Goal: Find specific page/section: Find specific page/section

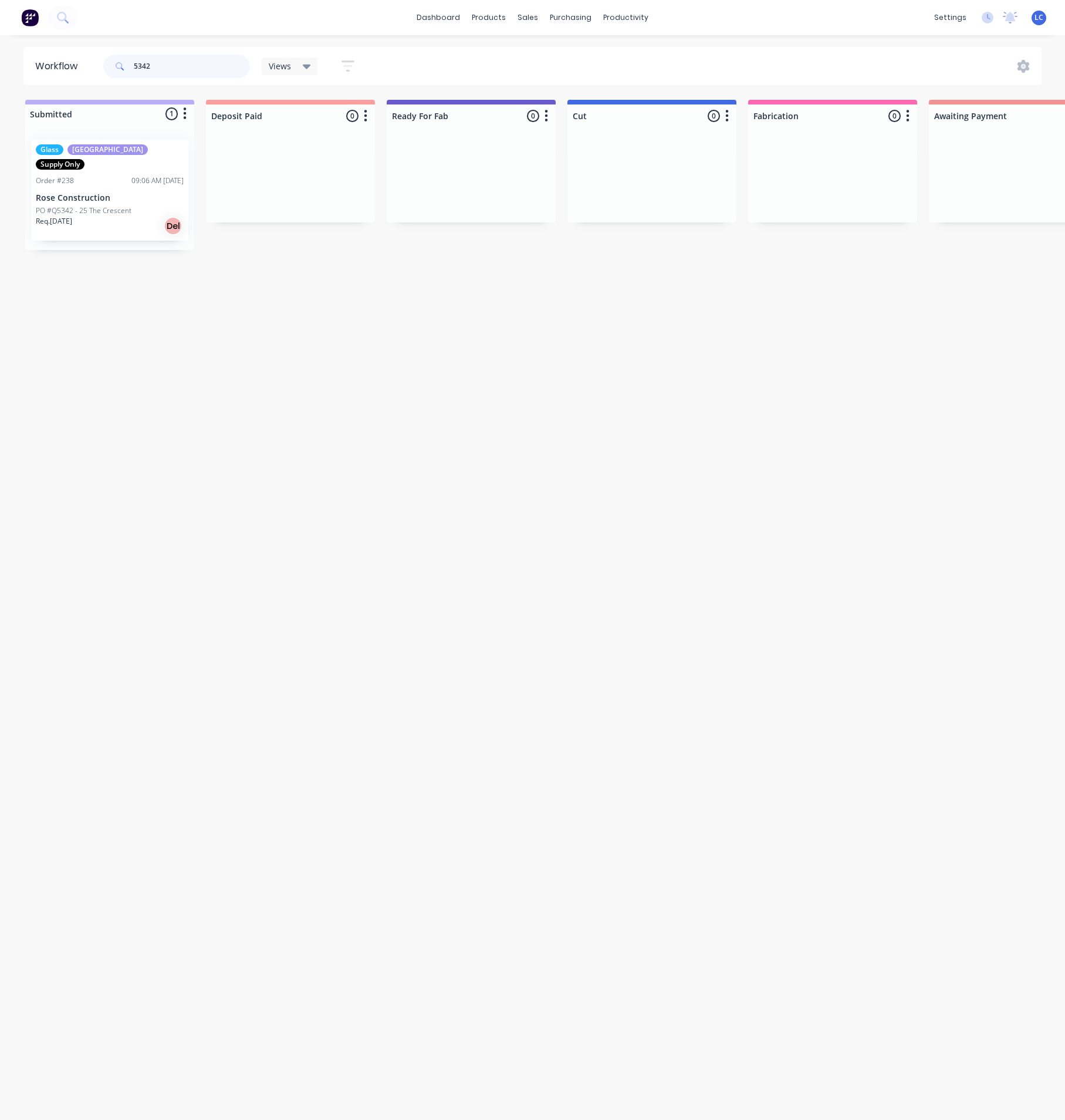
drag, startPoint x: 171, startPoint y: 60, endPoint x: 18, endPoint y: 70, distance: 153.3
click at [18, 70] on div "Workflow 5342 Views Save new view None (Default) edit Production edit Show/Hide…" at bounding box center [532, 66] width 1065 height 38
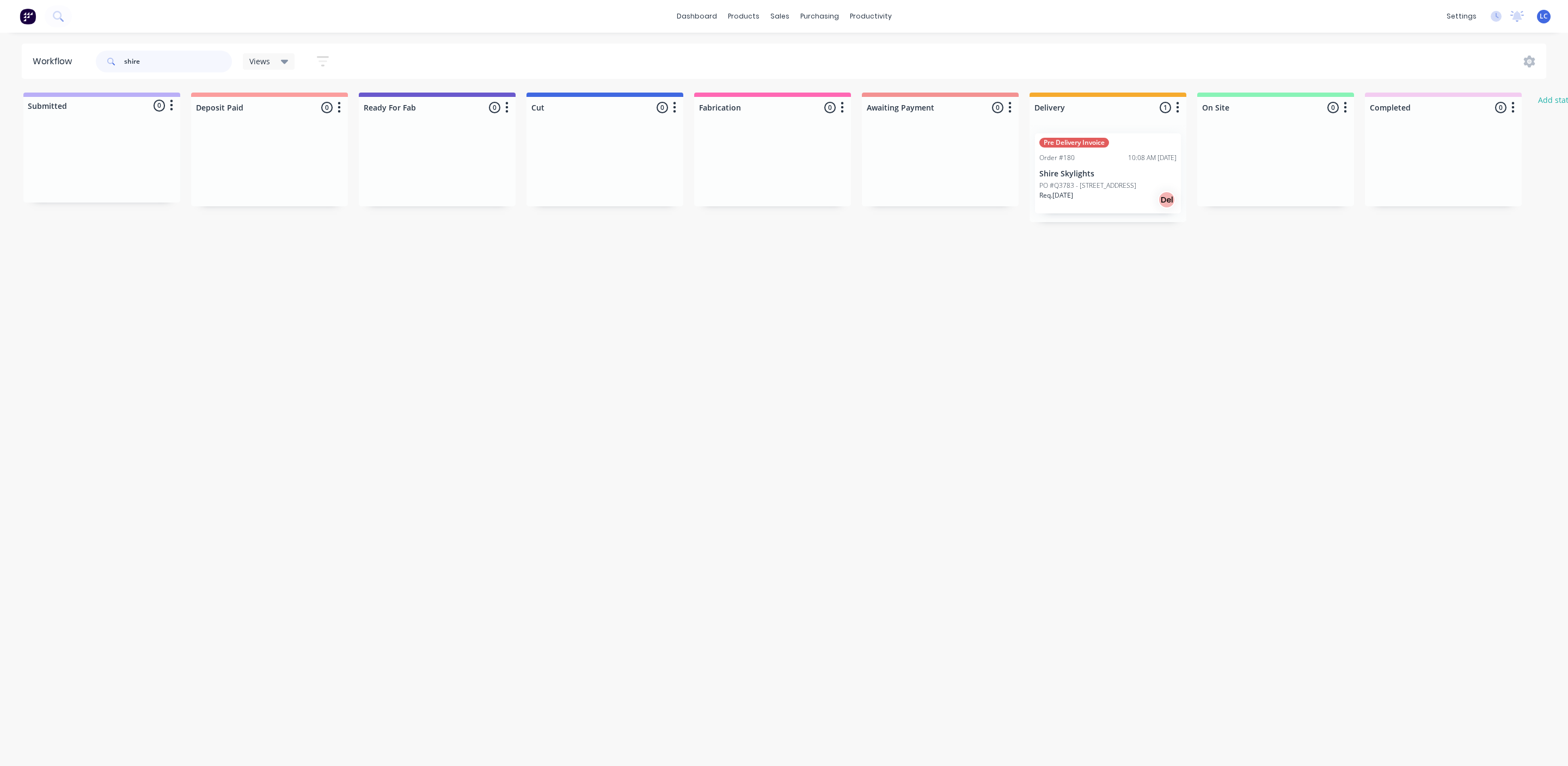
type input "shire"
drag, startPoint x: 152, startPoint y: 59, endPoint x: 62, endPoint y: 54, distance: 90.1
click at [62, 54] on header "Workflow shire Views Save new view None (Default) edit Production edit Show/Hid…" at bounding box center [784, 61] width 1525 height 35
click at [791, 47] on div at bounding box center [786, 52] width 16 height 10
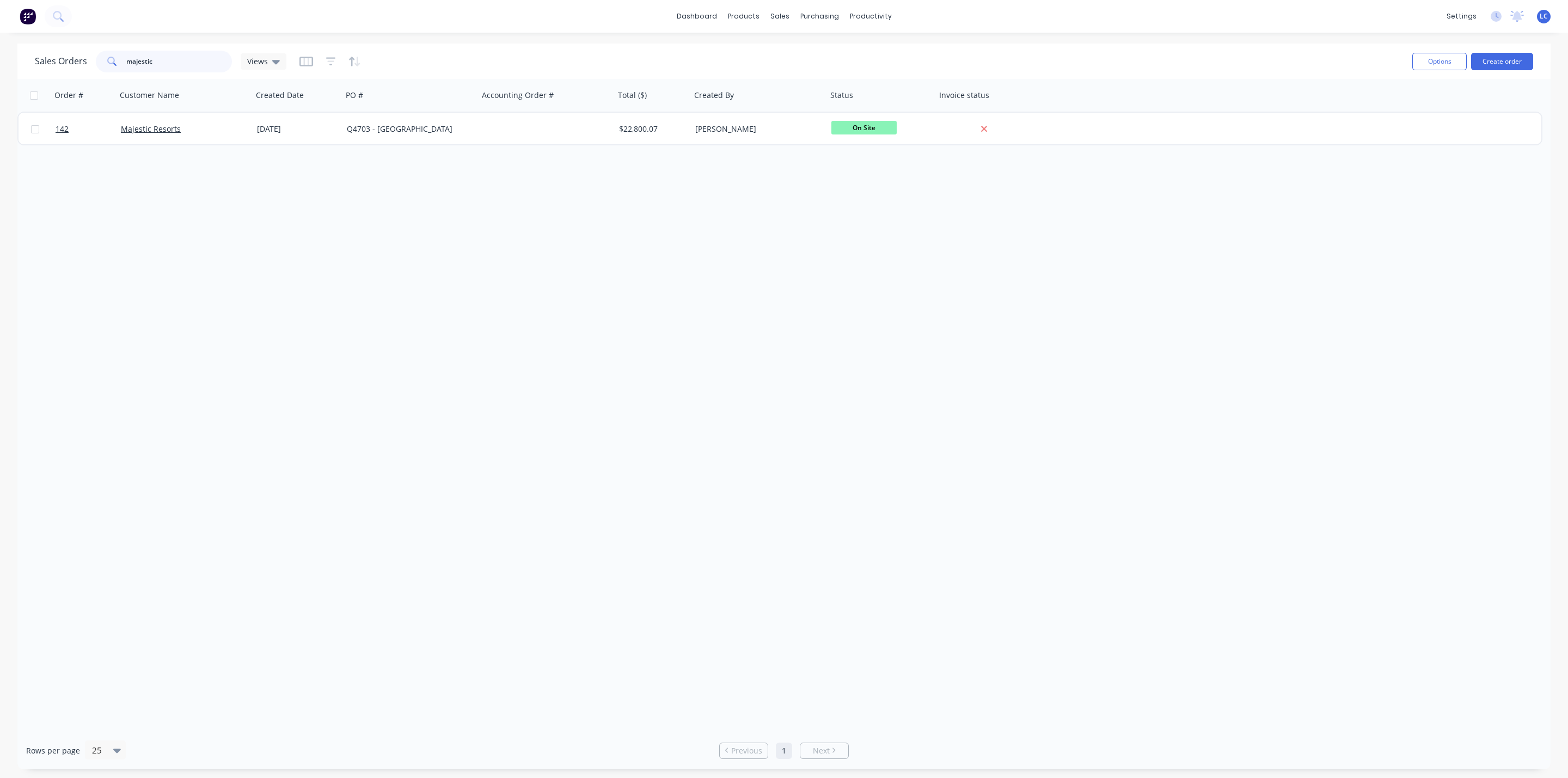
drag, startPoint x: 150, startPoint y: 59, endPoint x: 54, endPoint y: 46, distance: 96.9
click at [54, 46] on div "Sales Orders majestic Views Options Create order" at bounding box center [784, 61] width 1533 height 35
drag, startPoint x: 144, startPoint y: 54, endPoint x: 53, endPoint y: 54, distance: 91.0
click at [53, 54] on div "Sales Orders 4942 Views" at bounding box center [160, 61] width 251 height 22
drag, startPoint x: 151, startPoint y: 65, endPoint x: 66, endPoint y: 51, distance: 86.1
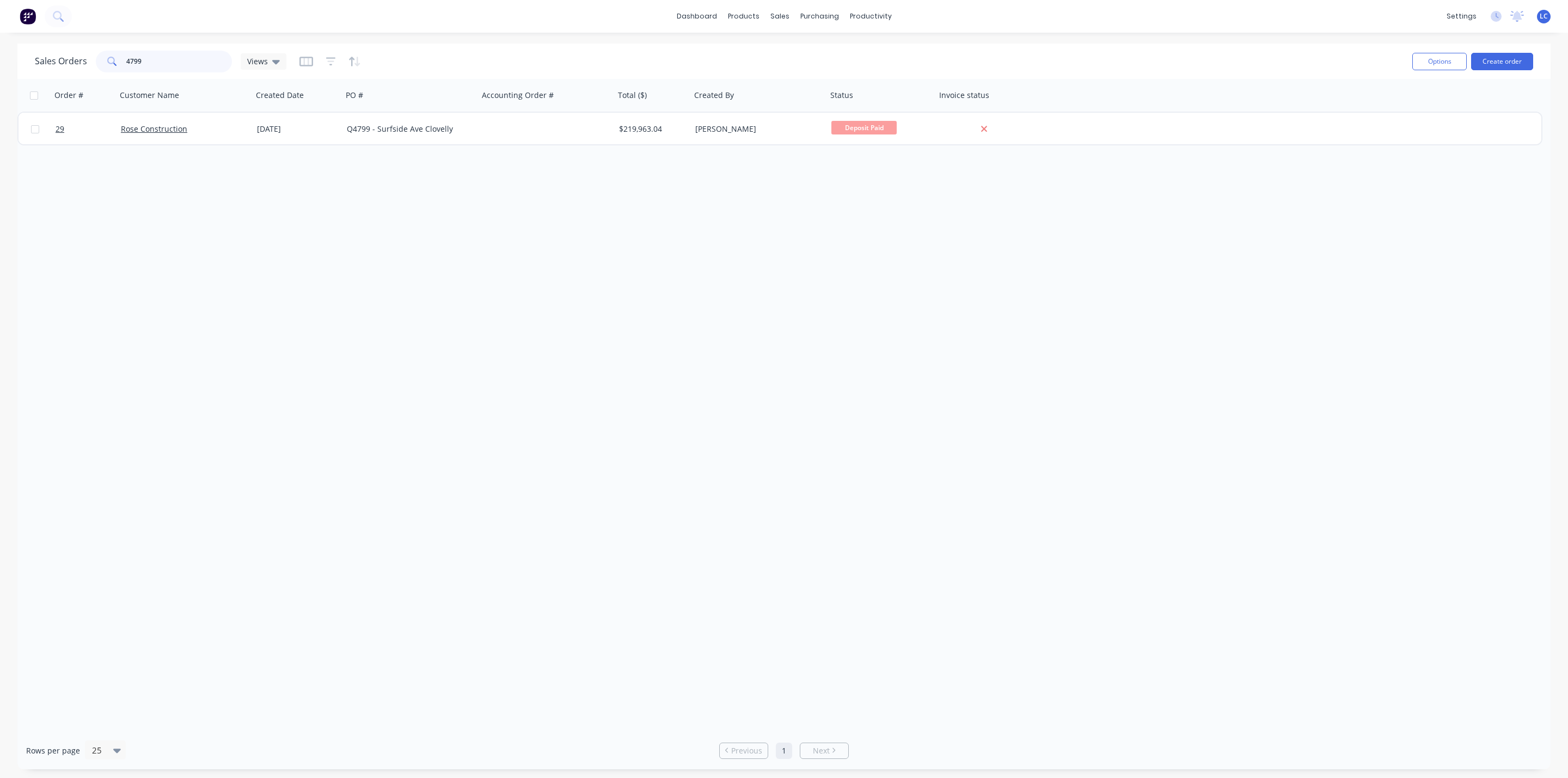
click at [68, 51] on div "Sales Orders 4799 Views" at bounding box center [160, 61] width 251 height 22
drag, startPoint x: 161, startPoint y: 58, endPoint x: 93, endPoint y: 56, distance: 68.0
click at [93, 56] on div "Sales Orders 5287 Views" at bounding box center [160, 61] width 251 height 22
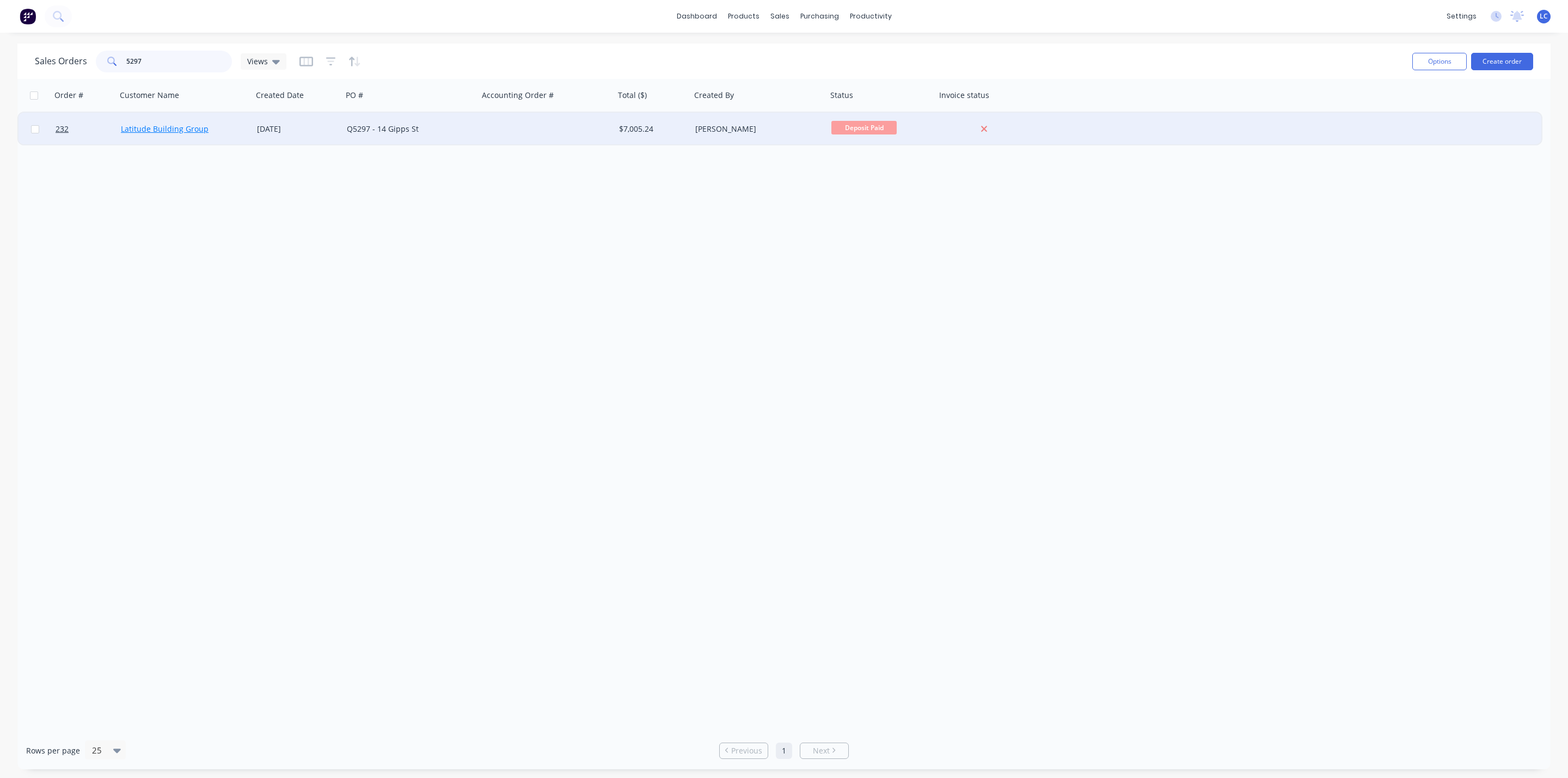
type input "5297"
click at [172, 124] on link "Latitude Building Group" at bounding box center [165, 128] width 88 height 10
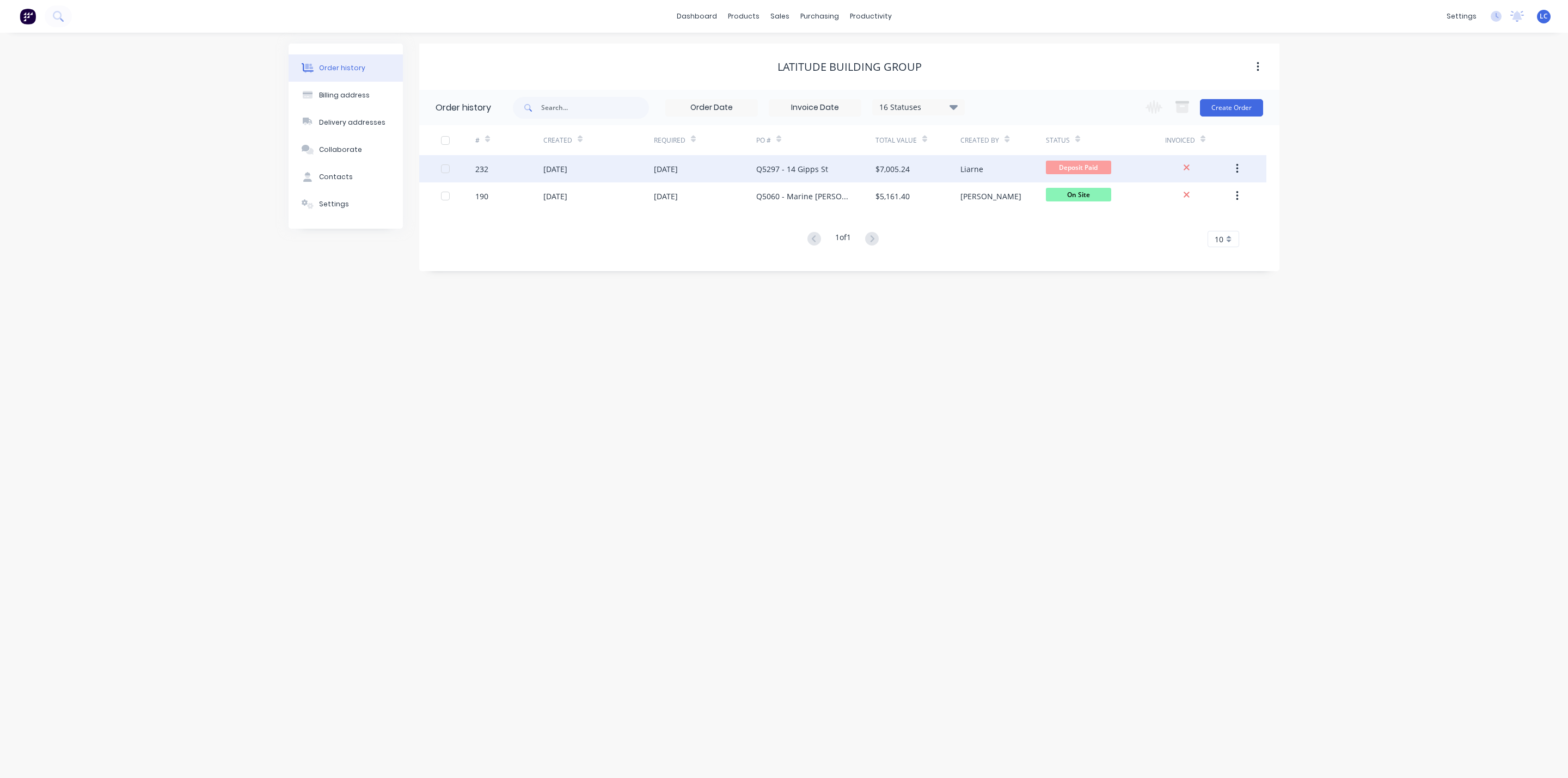
click at [567, 166] on div "[DATE]" at bounding box center [555, 169] width 24 height 12
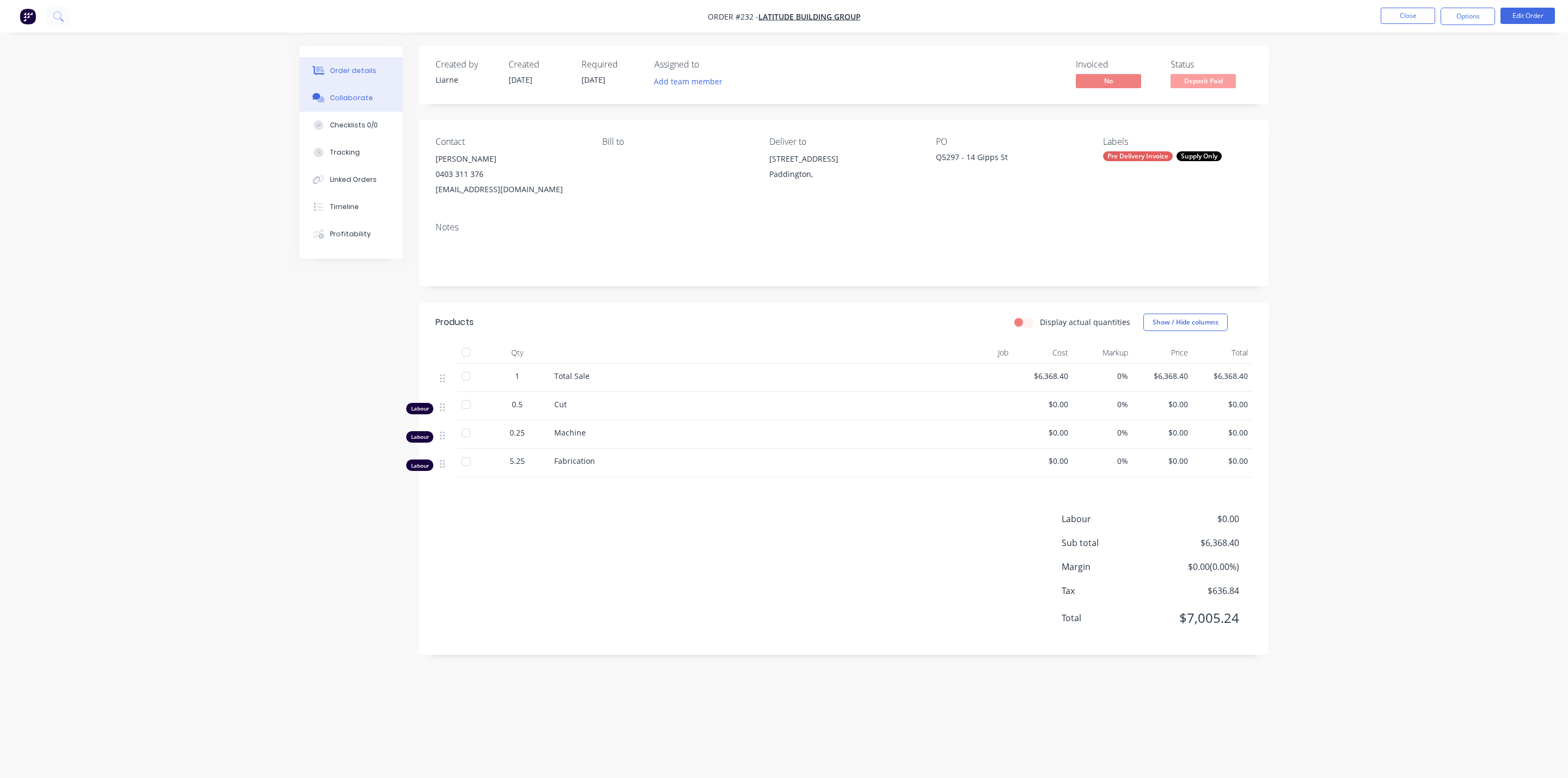
click at [355, 90] on button "Collaborate" at bounding box center [351, 98] width 103 height 27
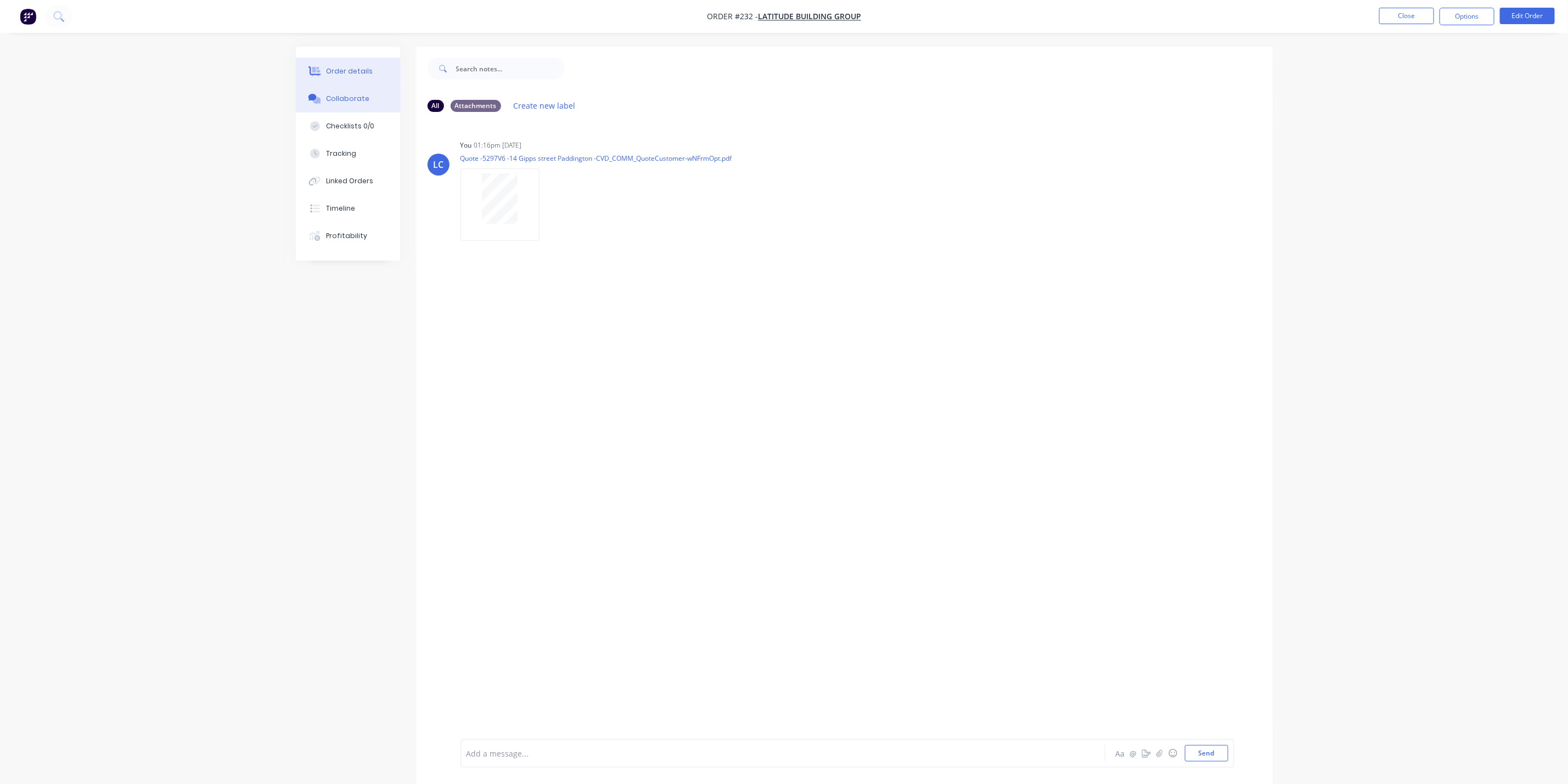
click at [362, 72] on div "Order details" at bounding box center [349, 71] width 47 height 10
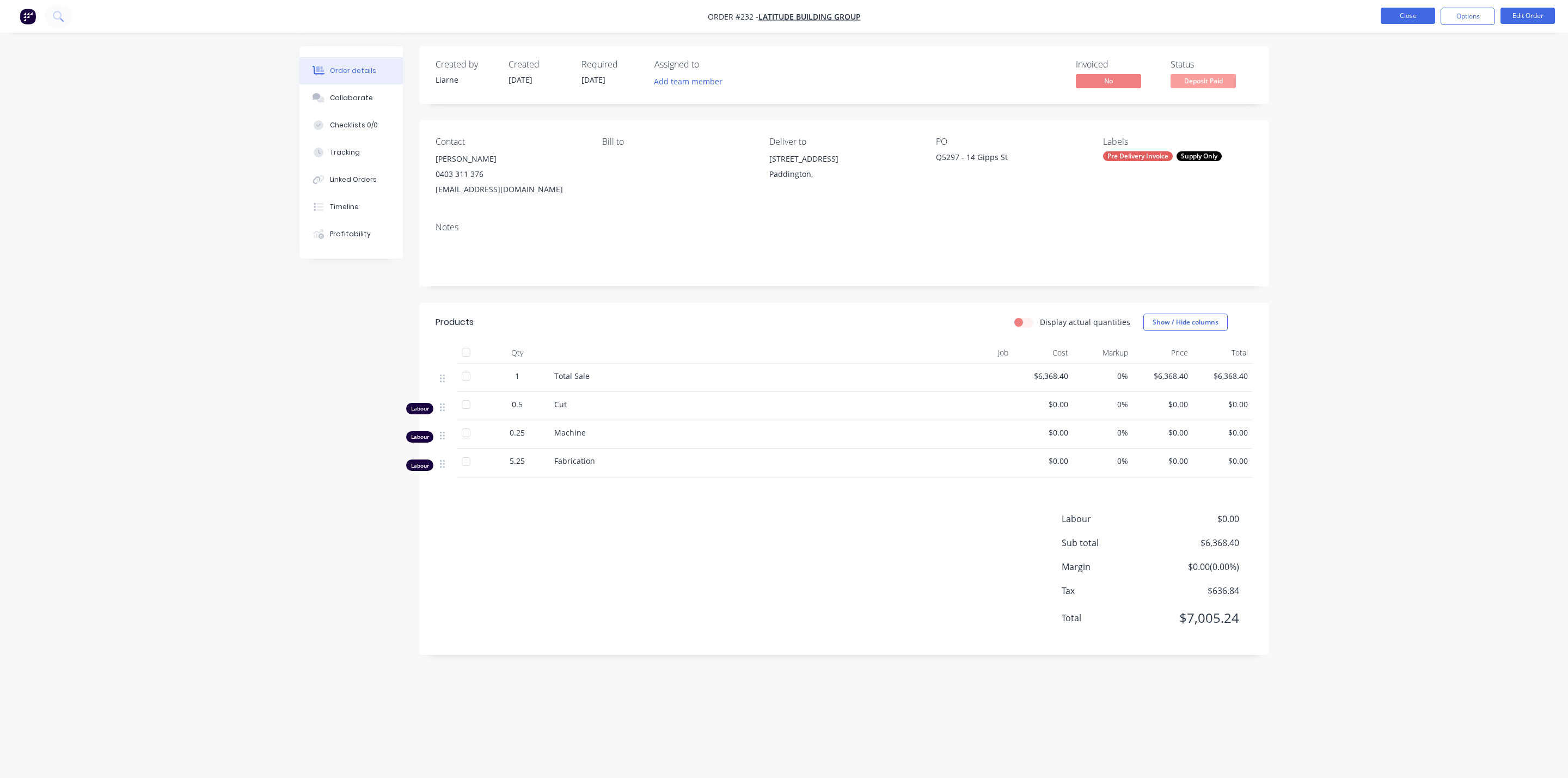
click at [988, 16] on button "Close" at bounding box center [1407, 16] width 54 height 16
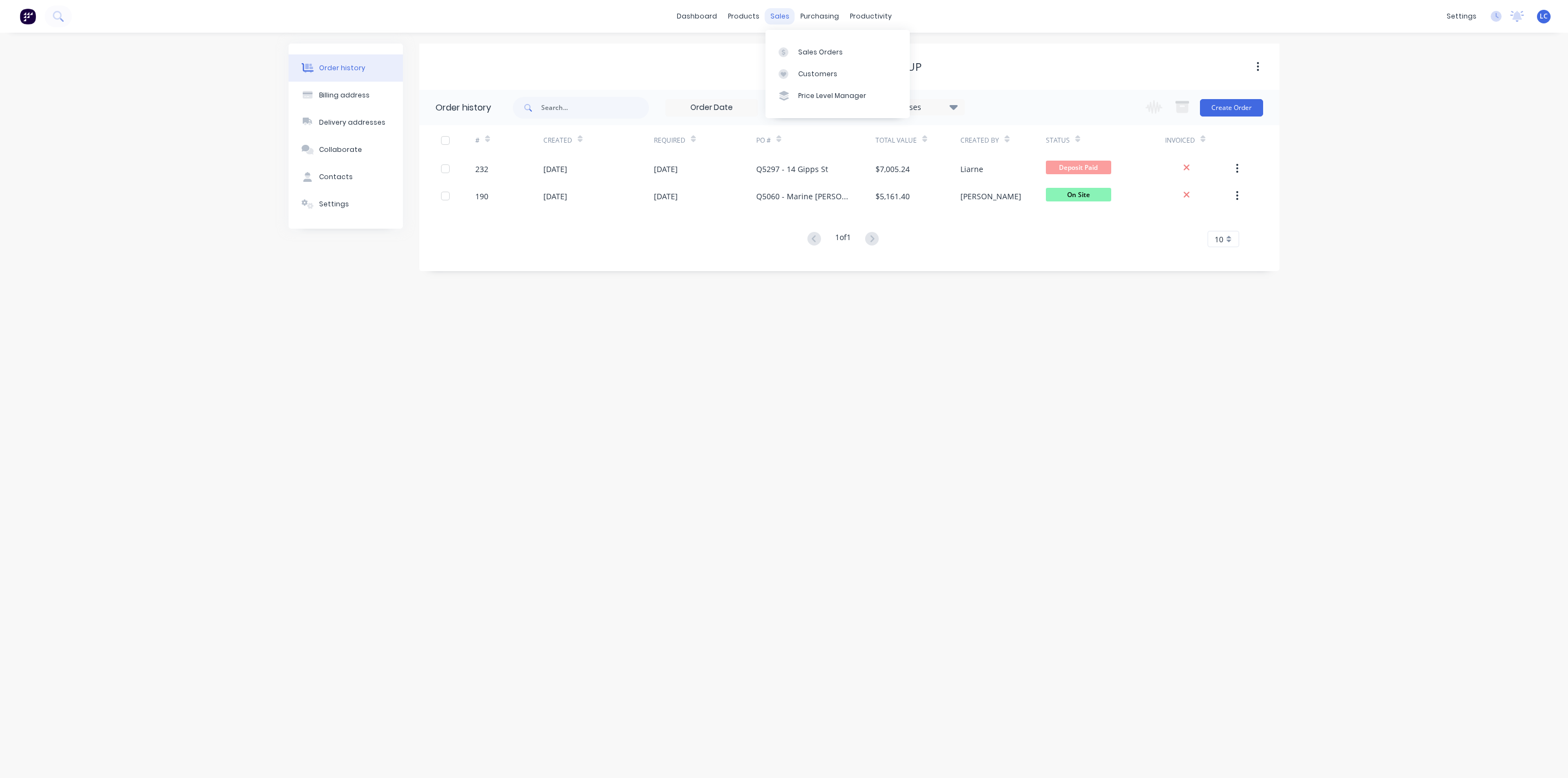
click at [766, 15] on div "sales" at bounding box center [780, 16] width 30 height 16
click at [807, 43] on link "Sales Orders" at bounding box center [838, 52] width 144 height 22
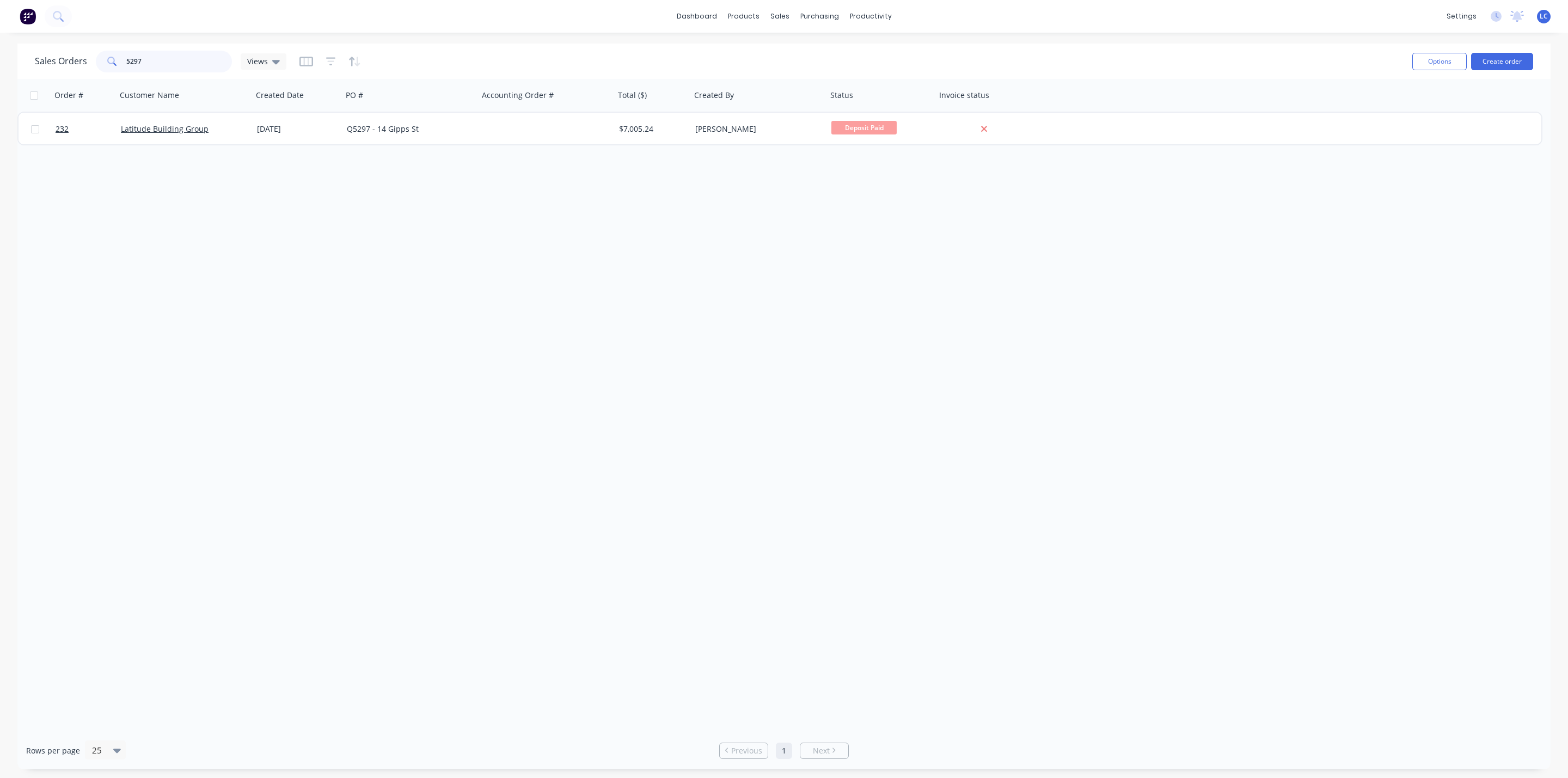
drag, startPoint x: 163, startPoint y: 68, endPoint x: 72, endPoint y: 46, distance: 93.6
click at [72, 46] on div "Sales Orders 5297 Views Options Create order" at bounding box center [784, 61] width 1533 height 35
drag, startPoint x: 149, startPoint y: 56, endPoint x: 100, endPoint y: 56, distance: 49.0
click at [100, 56] on div "5040" at bounding box center [164, 61] width 136 height 22
type input "4799"
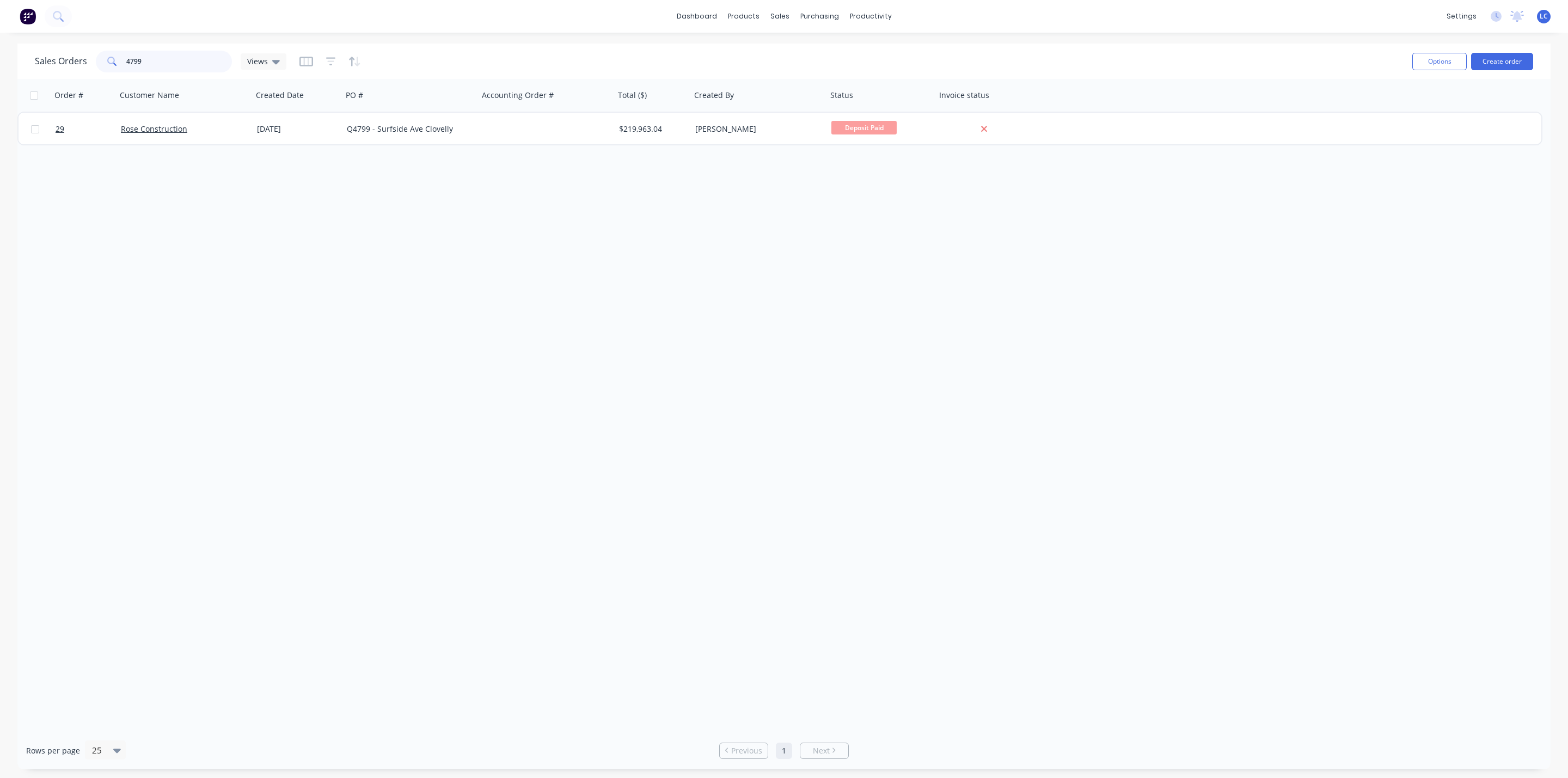
drag, startPoint x: 139, startPoint y: 55, endPoint x: 84, endPoint y: 51, distance: 55.1
click at [84, 51] on div "Sales Orders 4799 Views" at bounding box center [160, 61] width 251 height 22
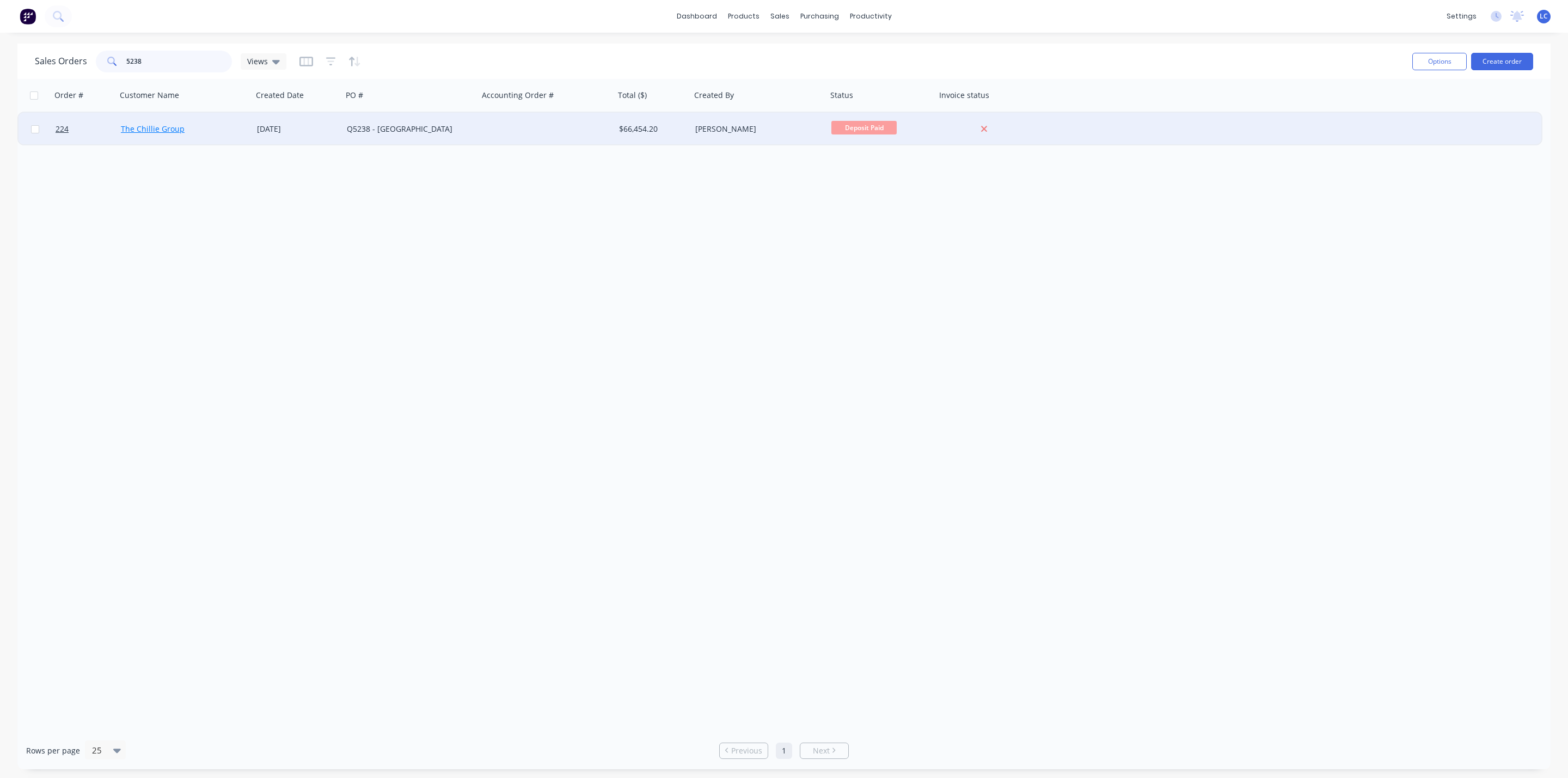
type input "5238"
click at [172, 129] on link "The Chillie Group" at bounding box center [153, 128] width 64 height 10
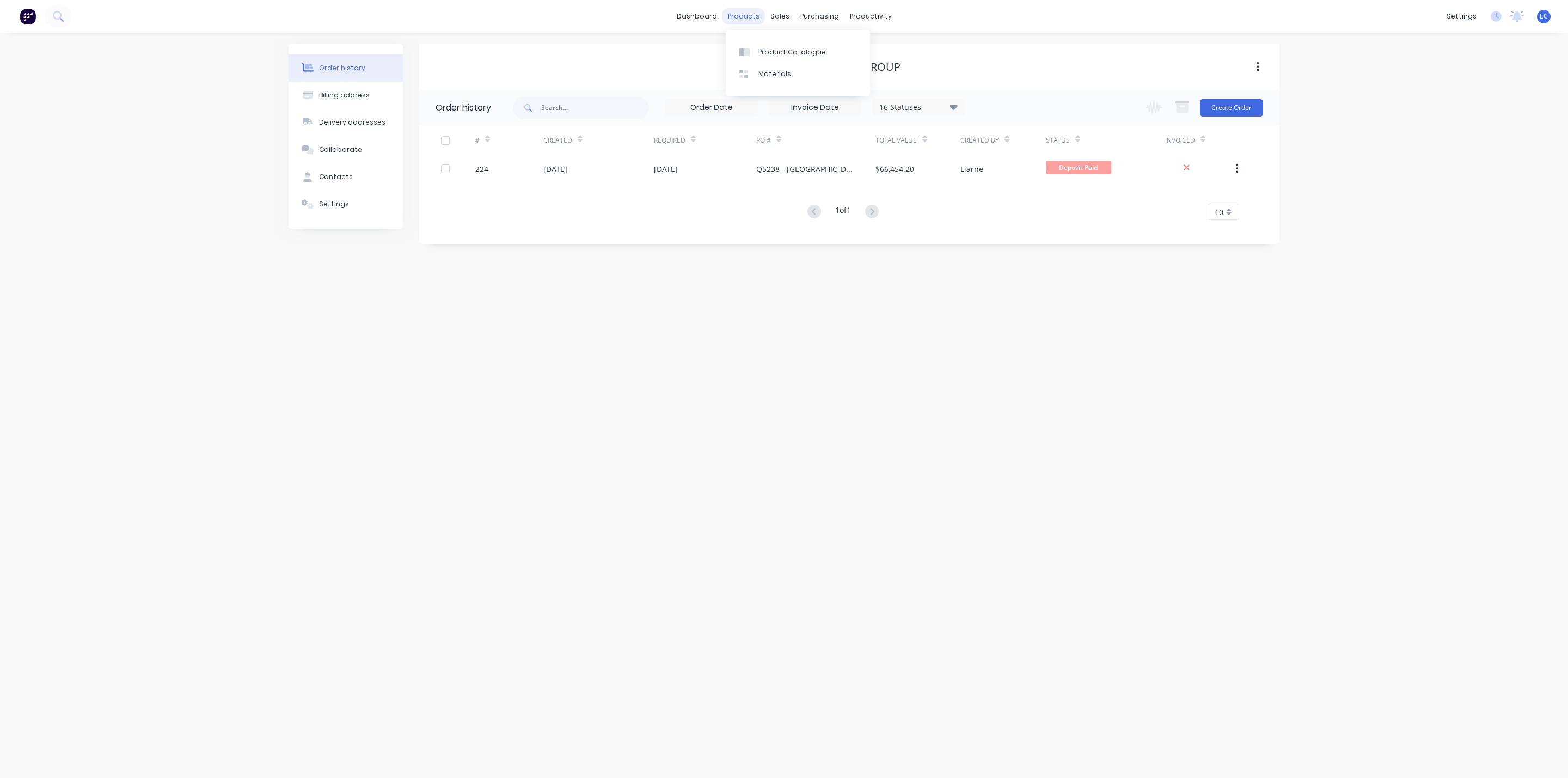
click at [745, 8] on div "products" at bounding box center [744, 16] width 43 height 16
click at [799, 51] on div "Sales Orders" at bounding box center [820, 52] width 44 height 10
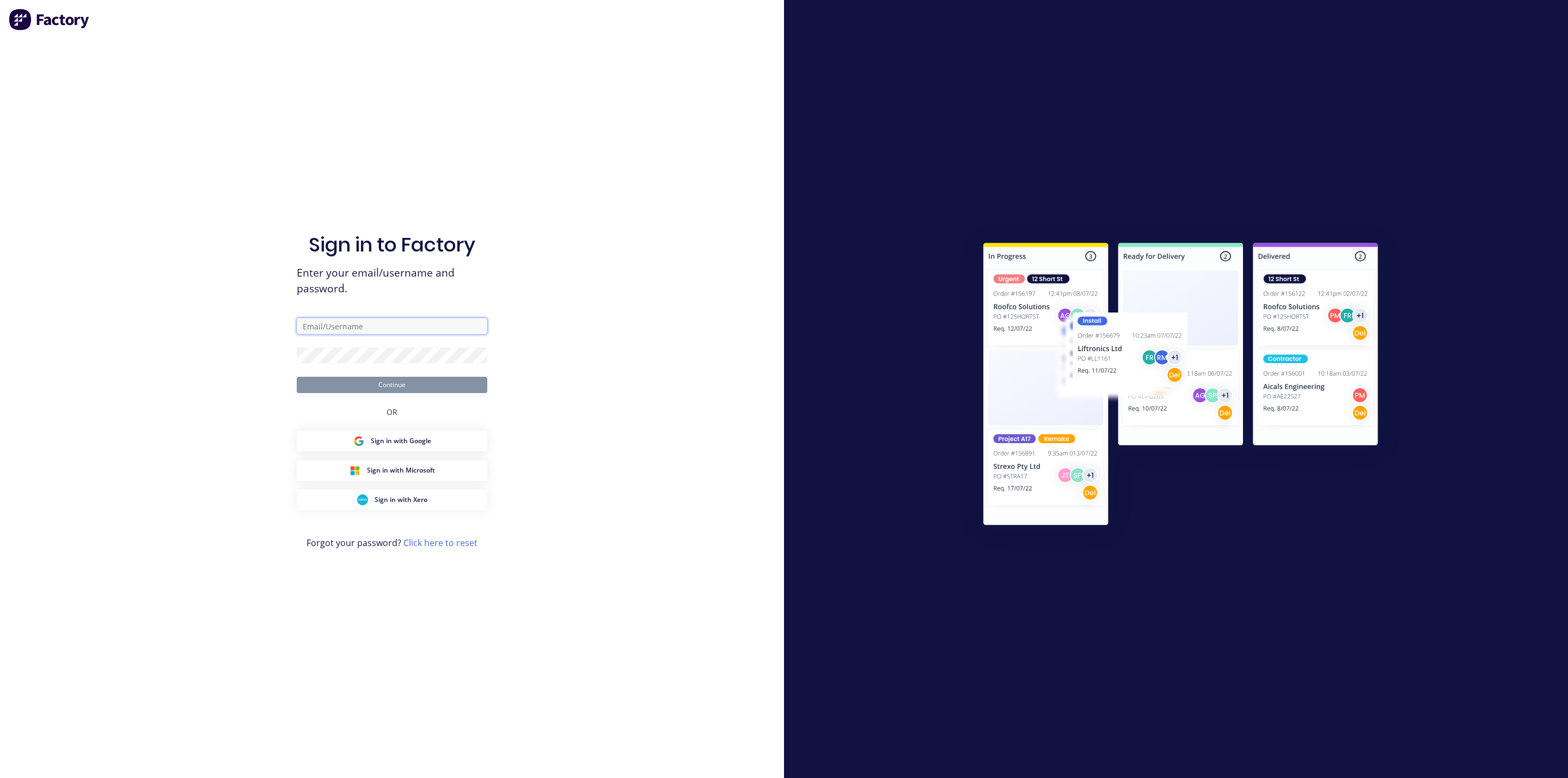
click at [343, 325] on input "text" at bounding box center [391, 326] width 191 height 16
type input "[EMAIL_ADDRESS][DOMAIN_NAME]"
click at [296, 377] on button "Continue" at bounding box center [391, 385] width 191 height 16
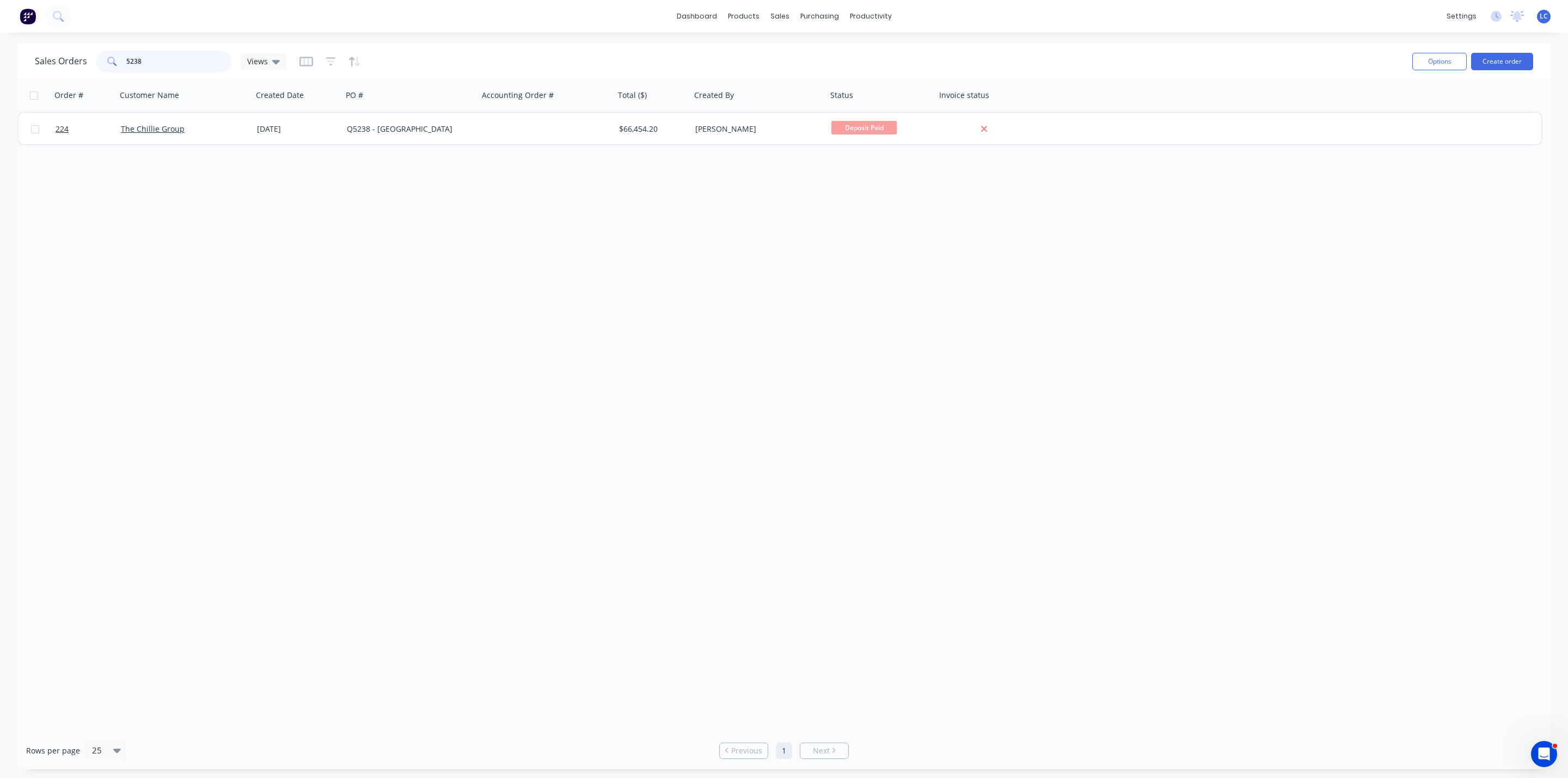
drag, startPoint x: 151, startPoint y: 55, endPoint x: 54, endPoint y: 57, distance: 97.0
click at [54, 57] on div "Sales Orders 5238 Views" at bounding box center [160, 61] width 251 height 22
drag, startPoint x: 163, startPoint y: 69, endPoint x: 68, endPoint y: 55, distance: 96.0
click at [68, 55] on div "Sales Orders 5291 Views" at bounding box center [160, 61] width 251 height 22
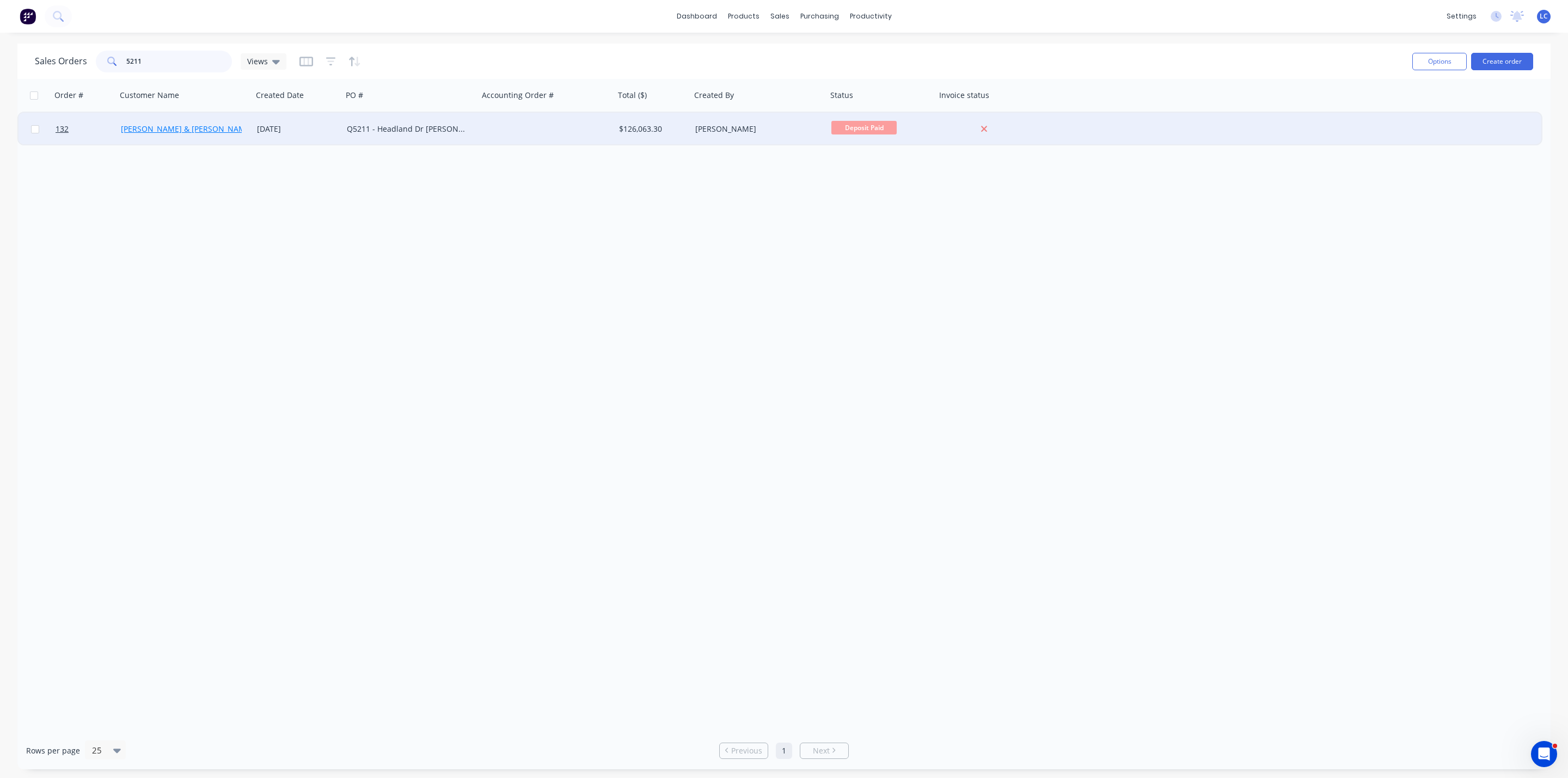
type input "5211"
click at [165, 124] on link "[PERSON_NAME] & [PERSON_NAME]" at bounding box center [187, 128] width 131 height 10
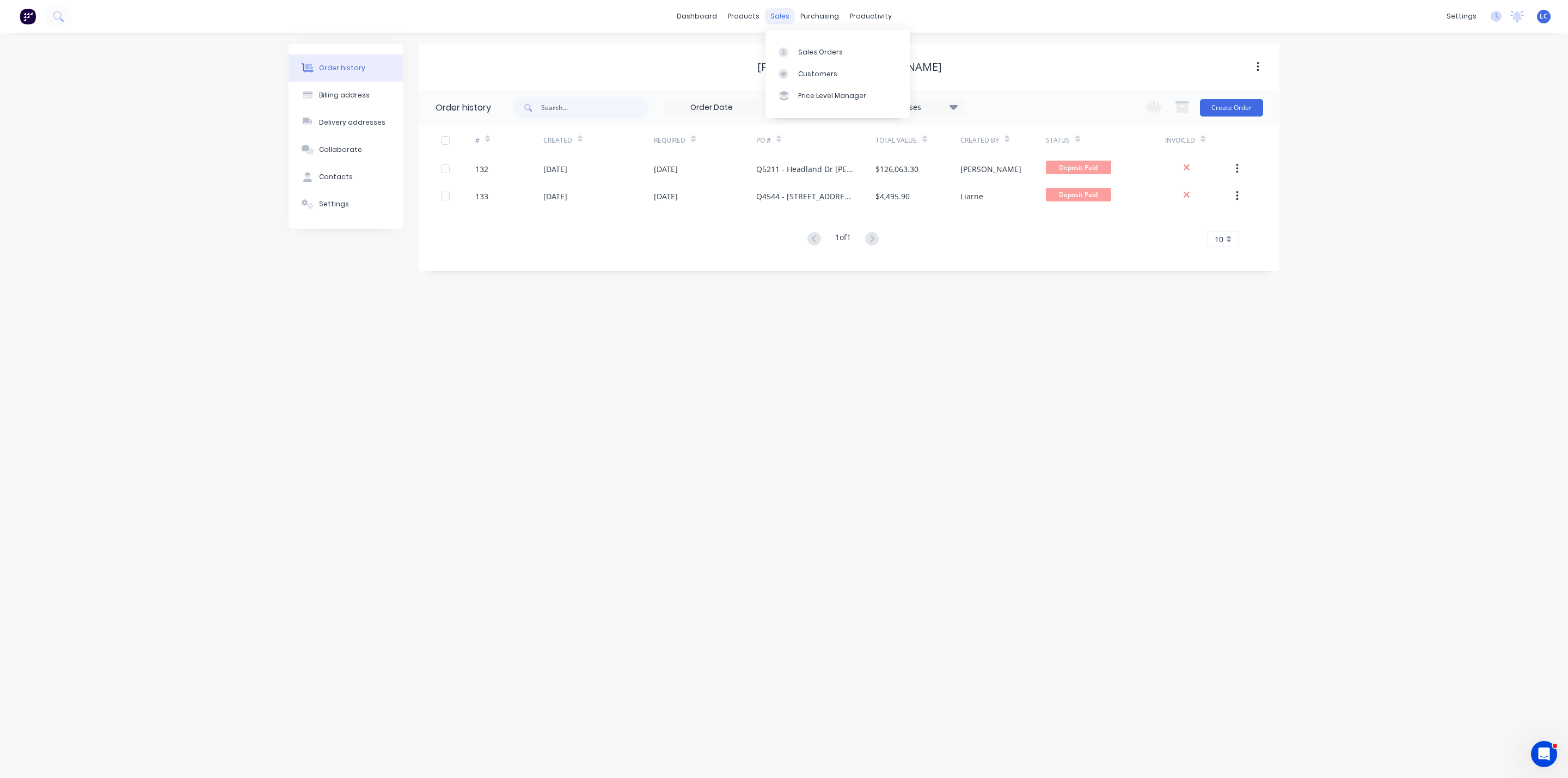
click at [774, 10] on div "sales" at bounding box center [780, 16] width 30 height 16
